Goal: Understand process/instructions: Learn how to perform a task or action

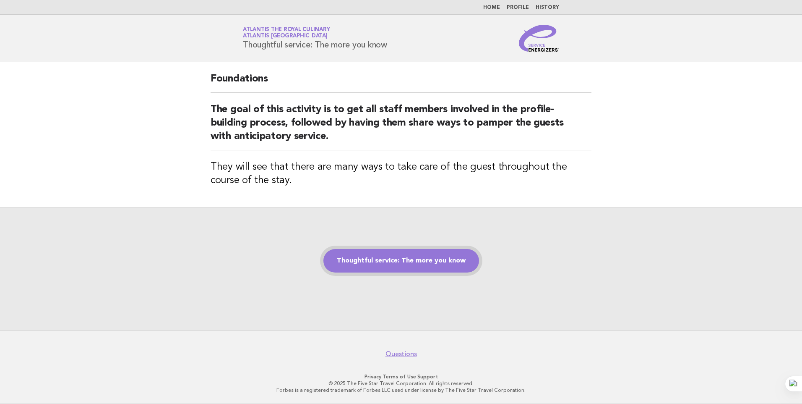
click at [446, 256] on link "Thoughtful service: The more you know" at bounding box center [401, 260] width 156 height 23
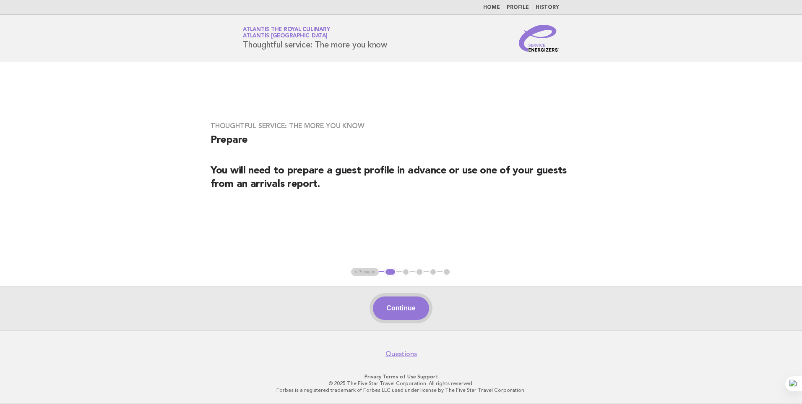
click at [410, 302] on button "Continue" at bounding box center [401, 307] width 56 height 23
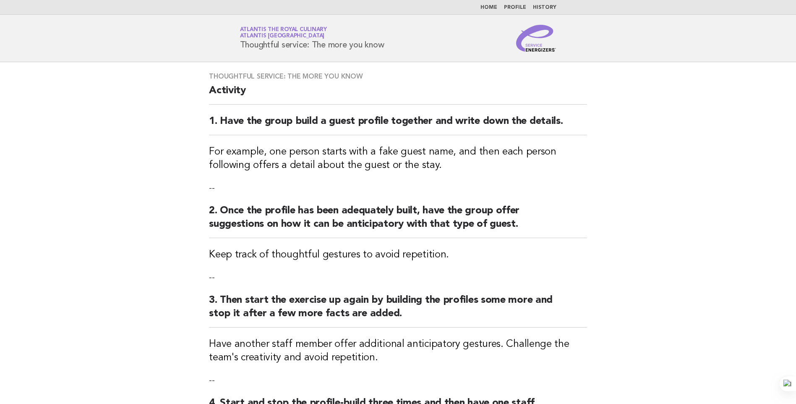
scroll to position [206, 0]
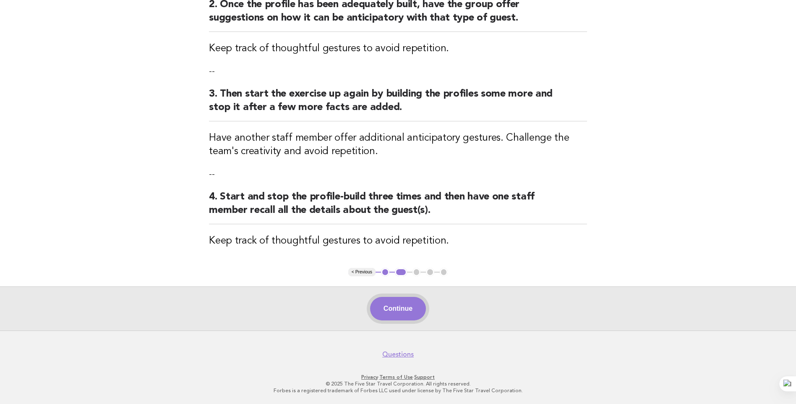
click at [403, 318] on button "Continue" at bounding box center [398, 308] width 56 height 23
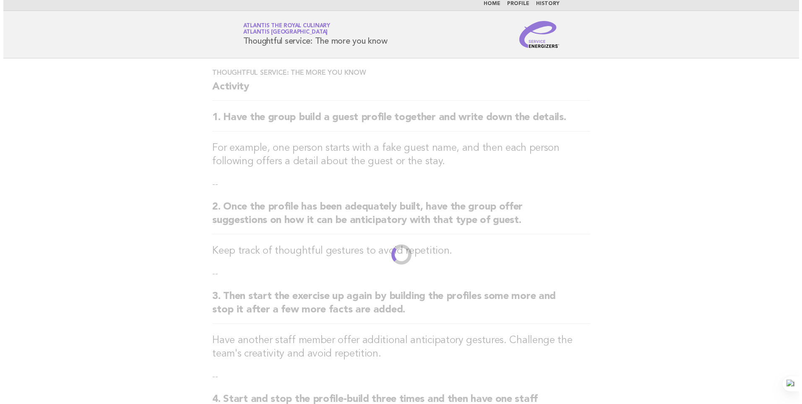
scroll to position [0, 0]
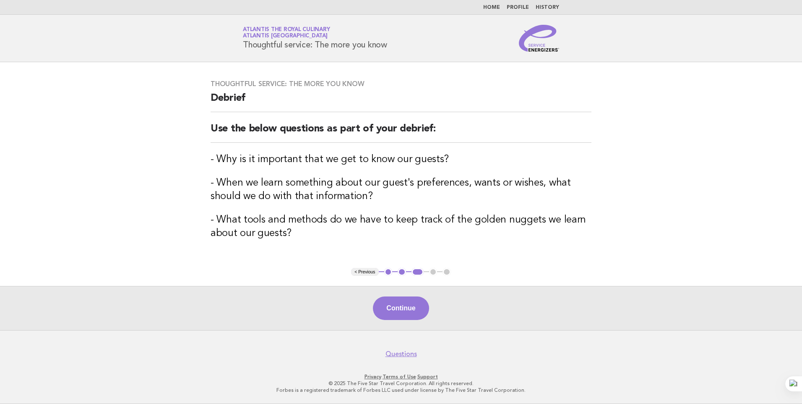
click at [417, 311] on button "Continue" at bounding box center [401, 307] width 56 height 23
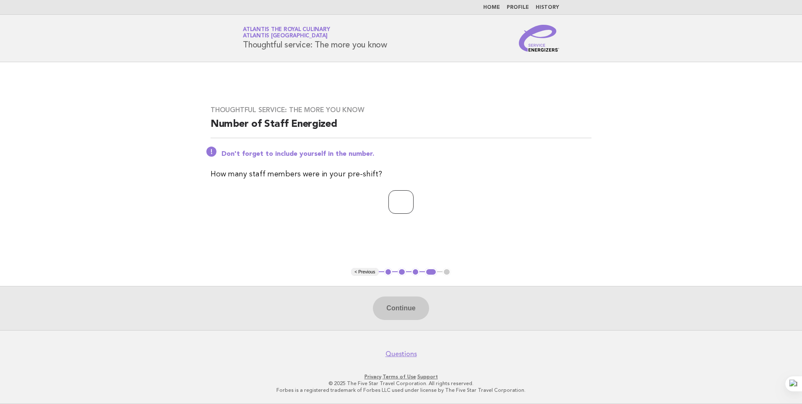
click at [389, 202] on input "number" at bounding box center [401, 201] width 25 height 23
type input "**"
click at [402, 309] on button "Continue" at bounding box center [401, 307] width 56 height 23
